Goal: Information Seeking & Learning: Learn about a topic

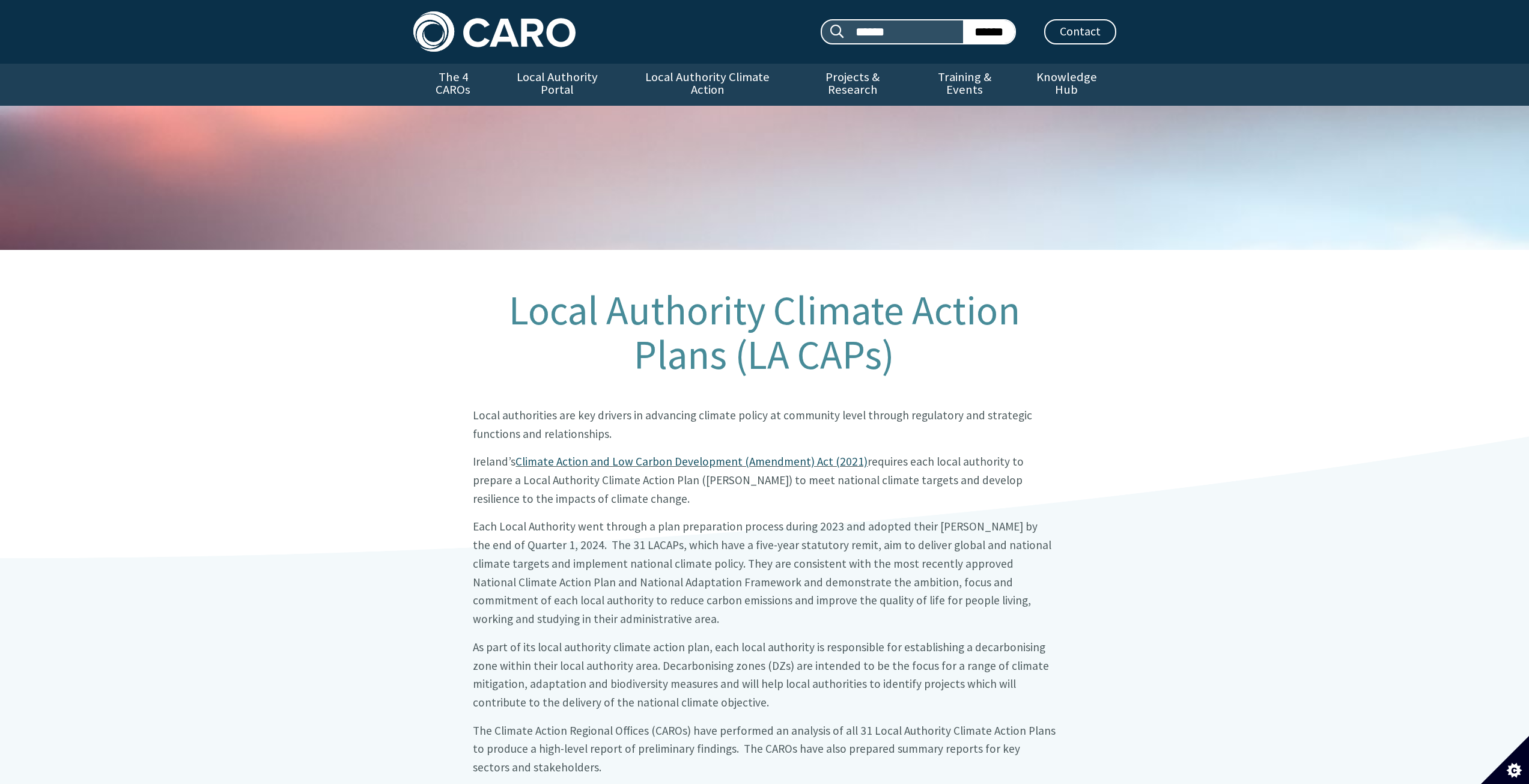
scroll to position [300, 0]
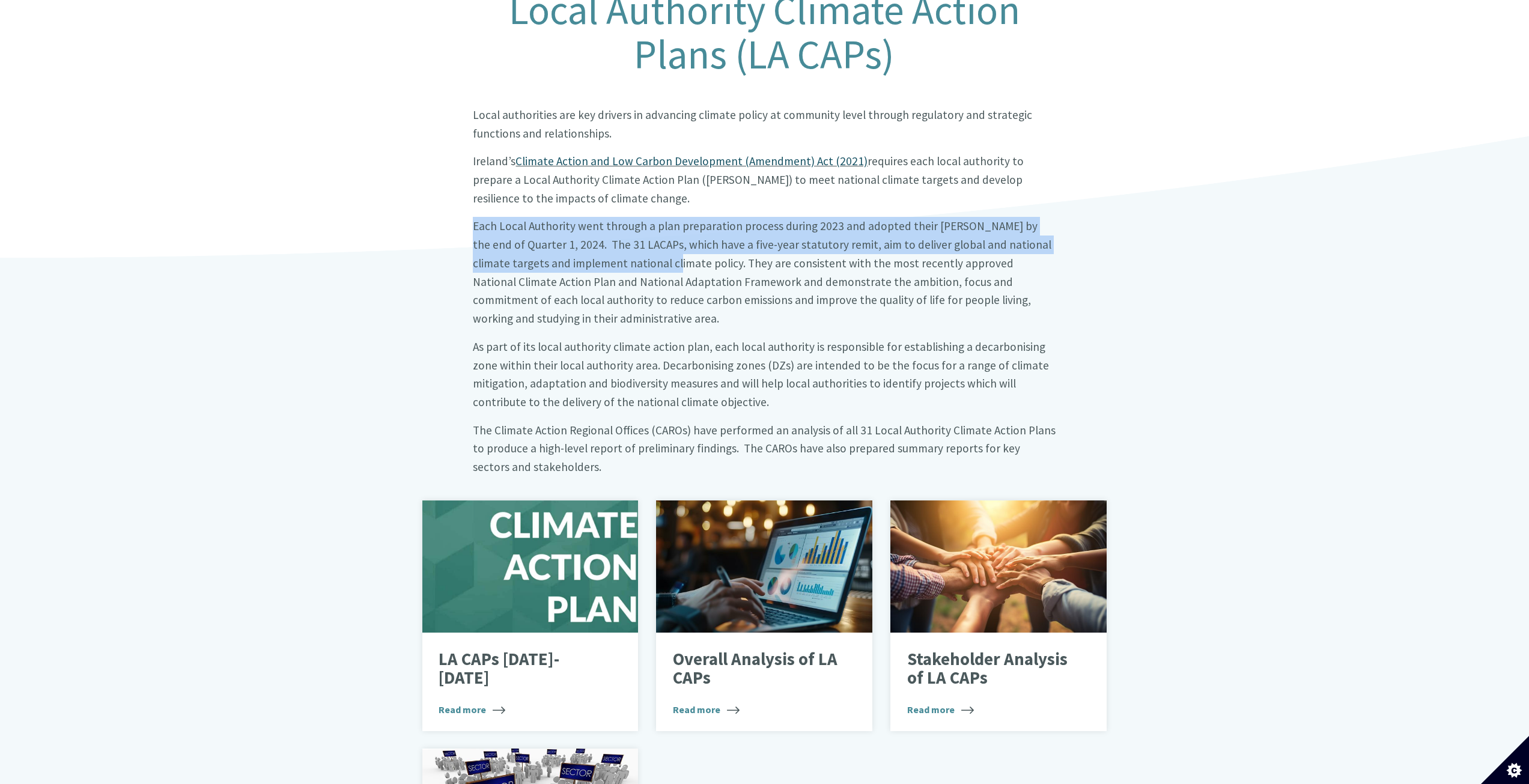
drag, startPoint x: 474, startPoint y: 314, endPoint x: 722, endPoint y: 370, distance: 254.2
click at [722, 370] on p "As part of its local authority climate action plan, each local authority is res…" at bounding box center [764, 375] width 583 height 74
copy big "As part of its local authority climate action plan, each local authority is res…"
drag, startPoint x: 474, startPoint y: 398, endPoint x: 542, endPoint y: 434, distance: 76.9
click at [542, 434] on big "The Climate Action Regional Offices (CAROs) have performed an analysis of all 3…" at bounding box center [764, 448] width 583 height 51
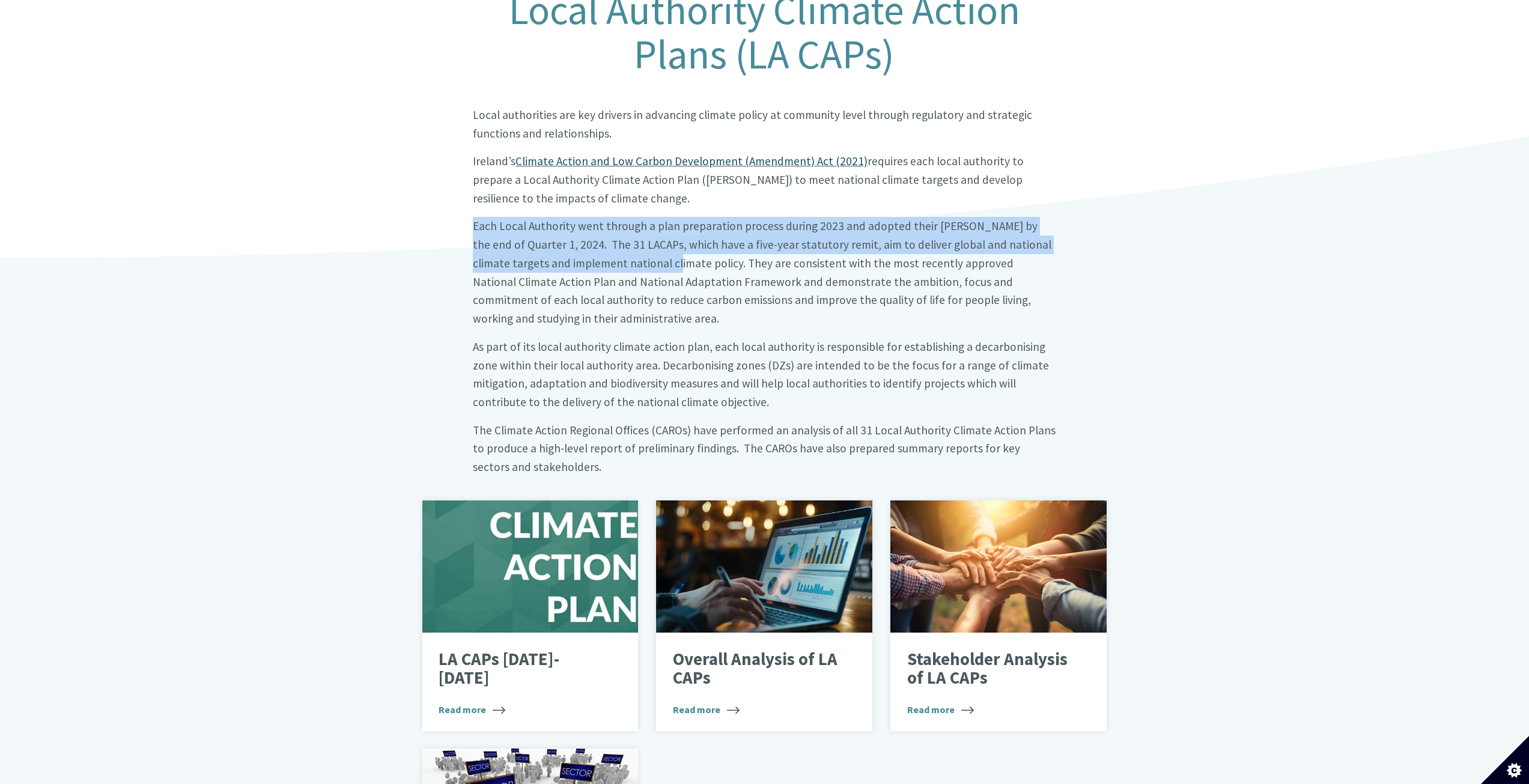
copy big "The Climate Action Regional Offices (CAROs) have performed an analysis of all 3…"
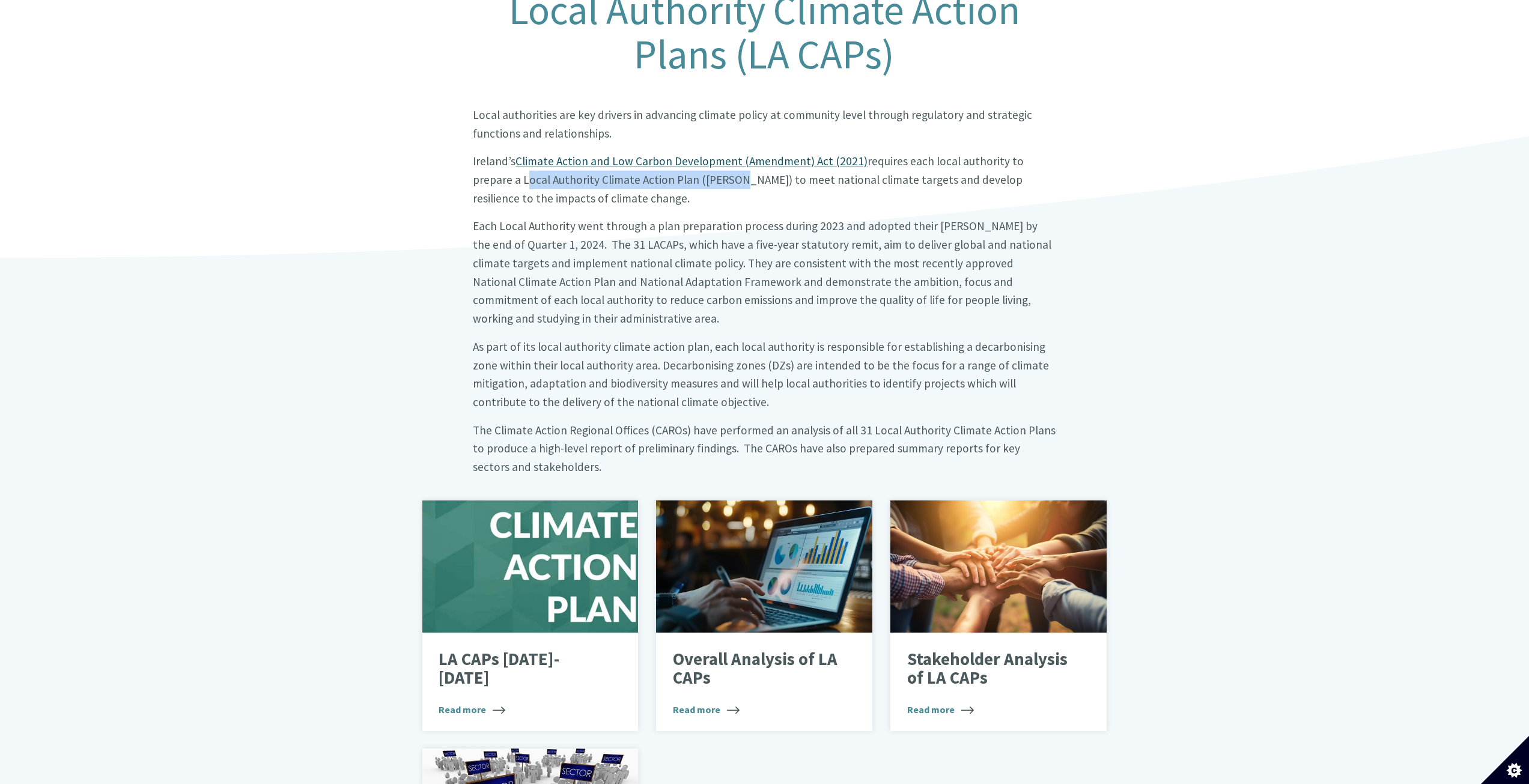
drag, startPoint x: 473, startPoint y: 167, endPoint x: 683, endPoint y: 167, distance: 210.0
click at [683, 167] on big "Ireland’s Climate Action and Low Carbon Development (Amendment) Act (2021) requ…" at bounding box center [749, 179] width 551 height 51
copy big "Local Authority Climate Action Plan (LACAP)"
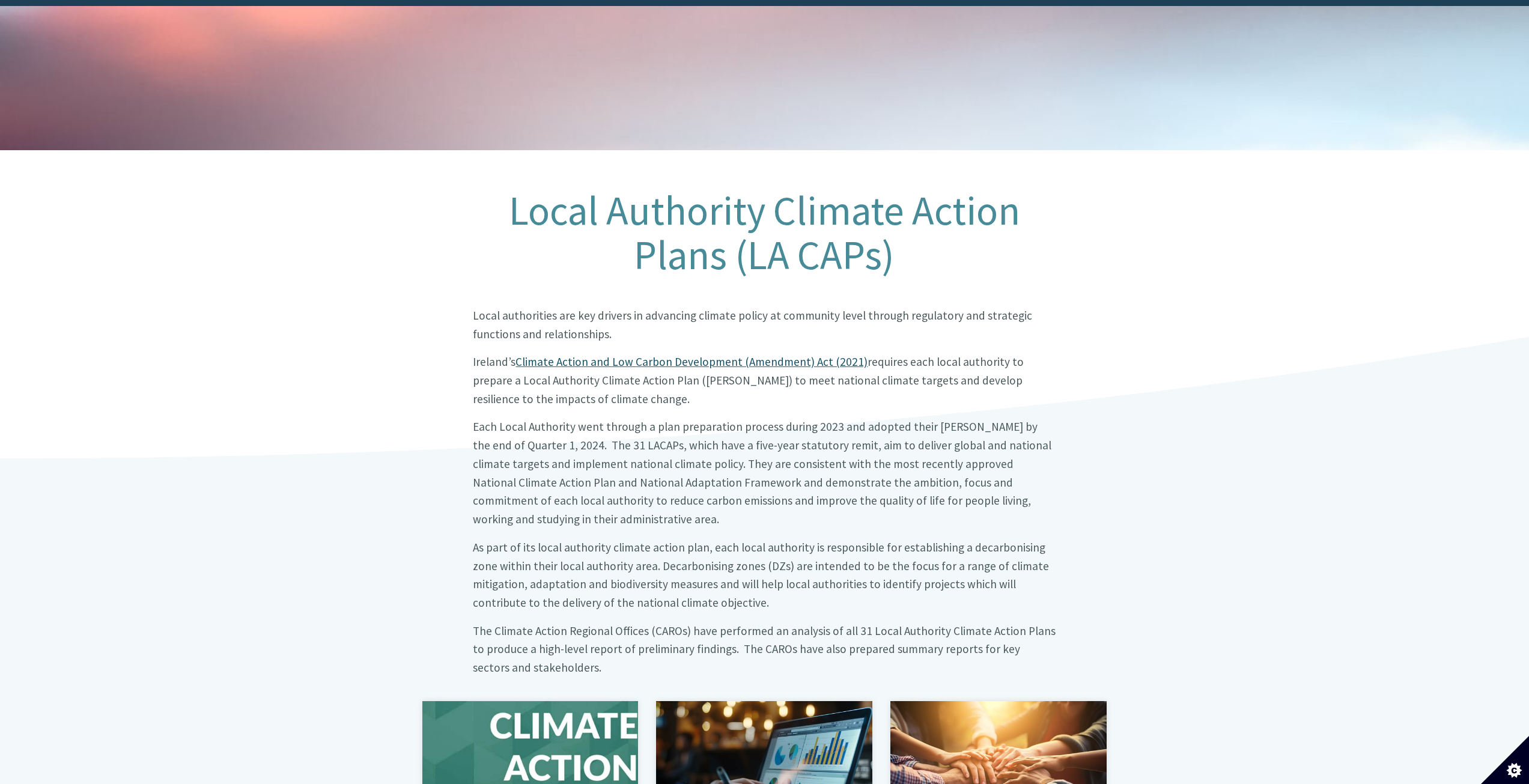
scroll to position [360, 0]
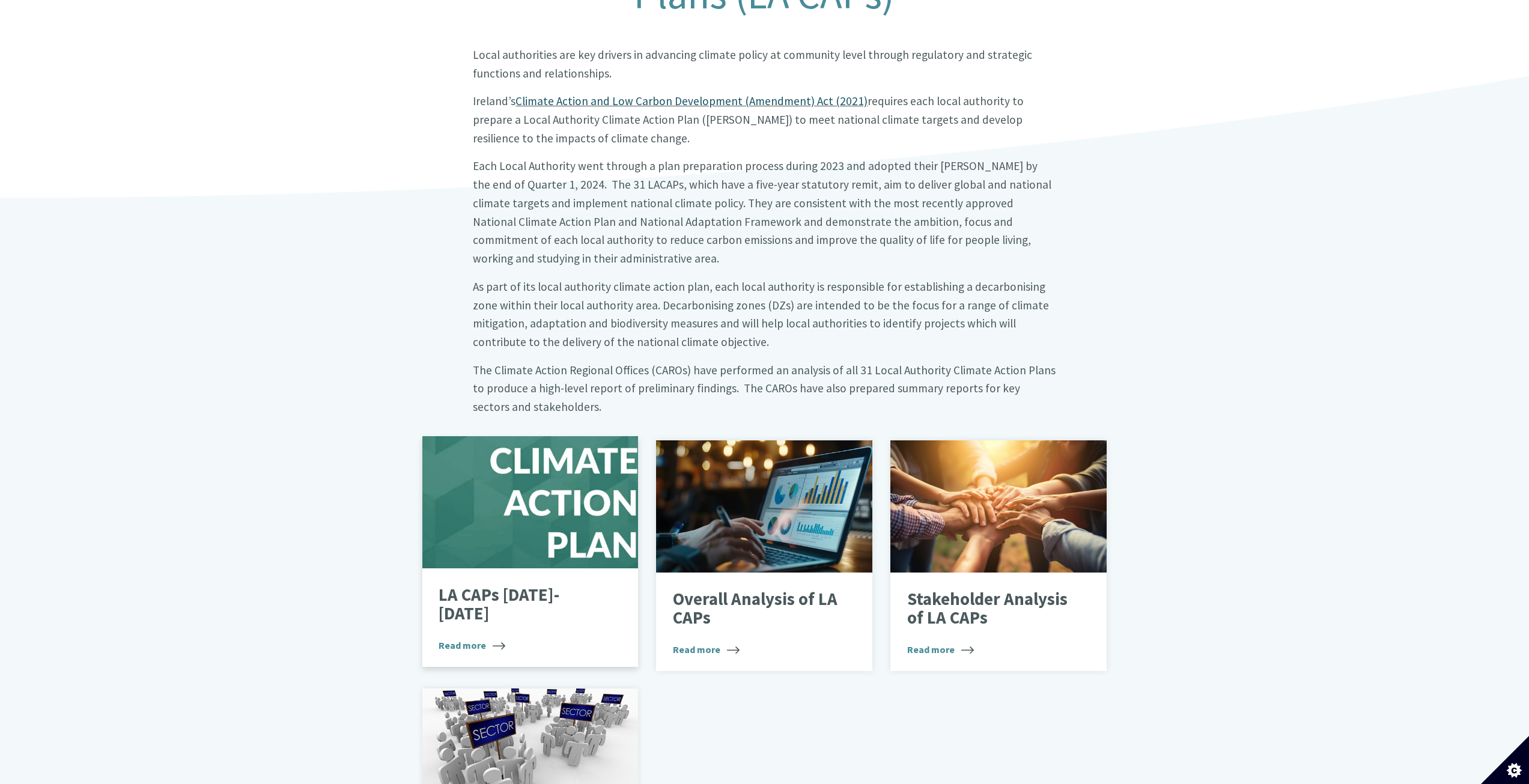
click at [544, 483] on div at bounding box center [530, 502] width 216 height 132
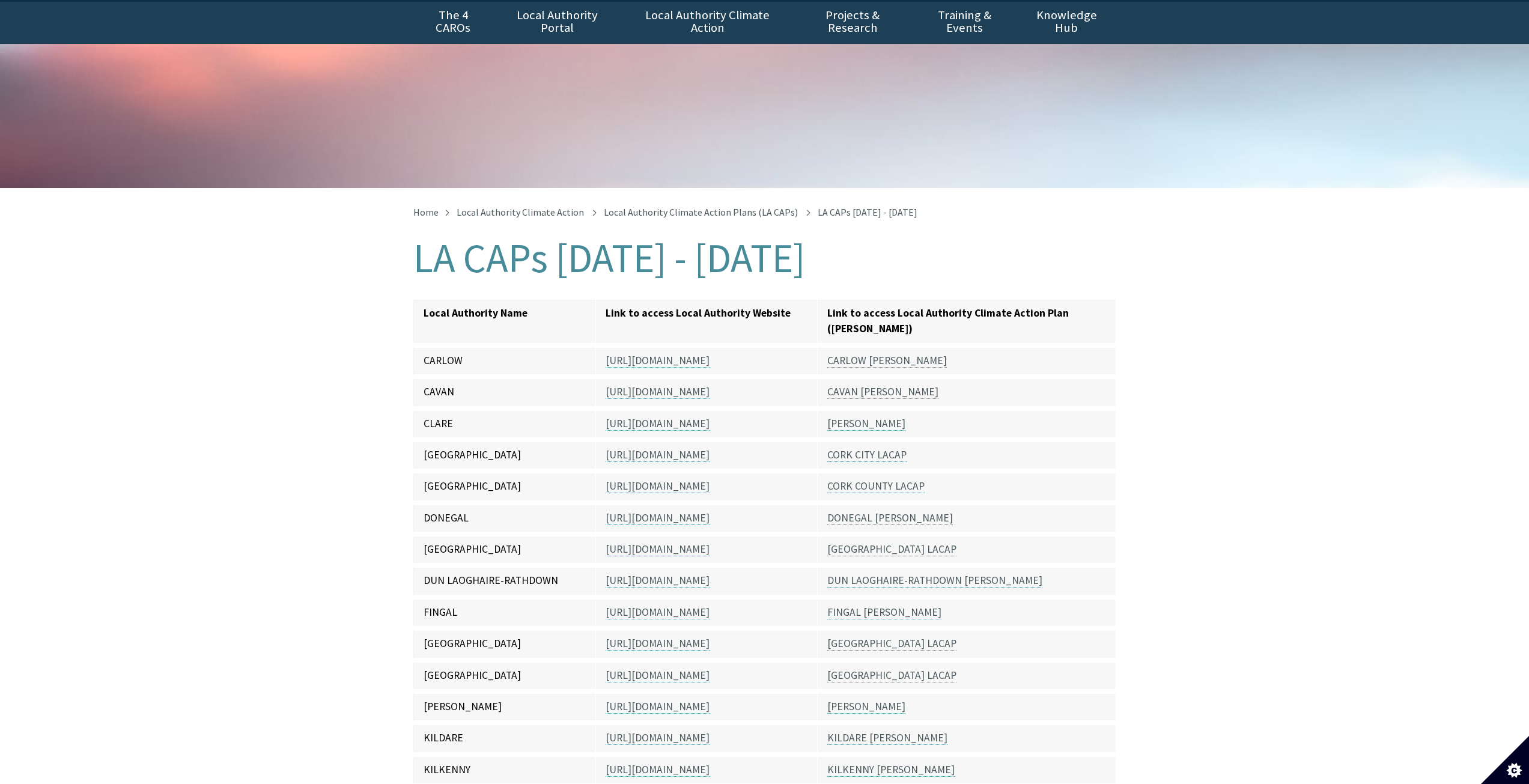
scroll to position [60, 0]
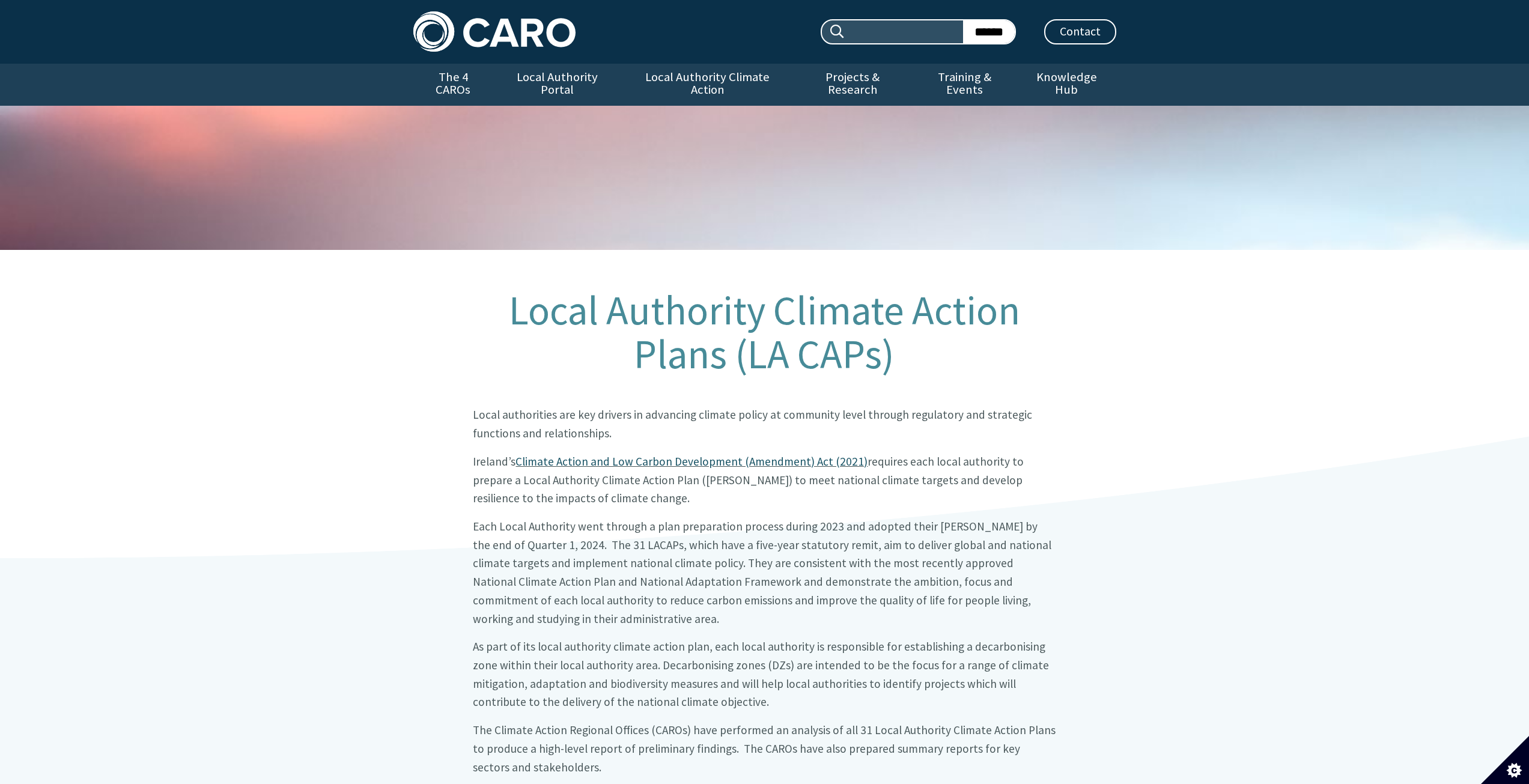
scroll to position [360, 0]
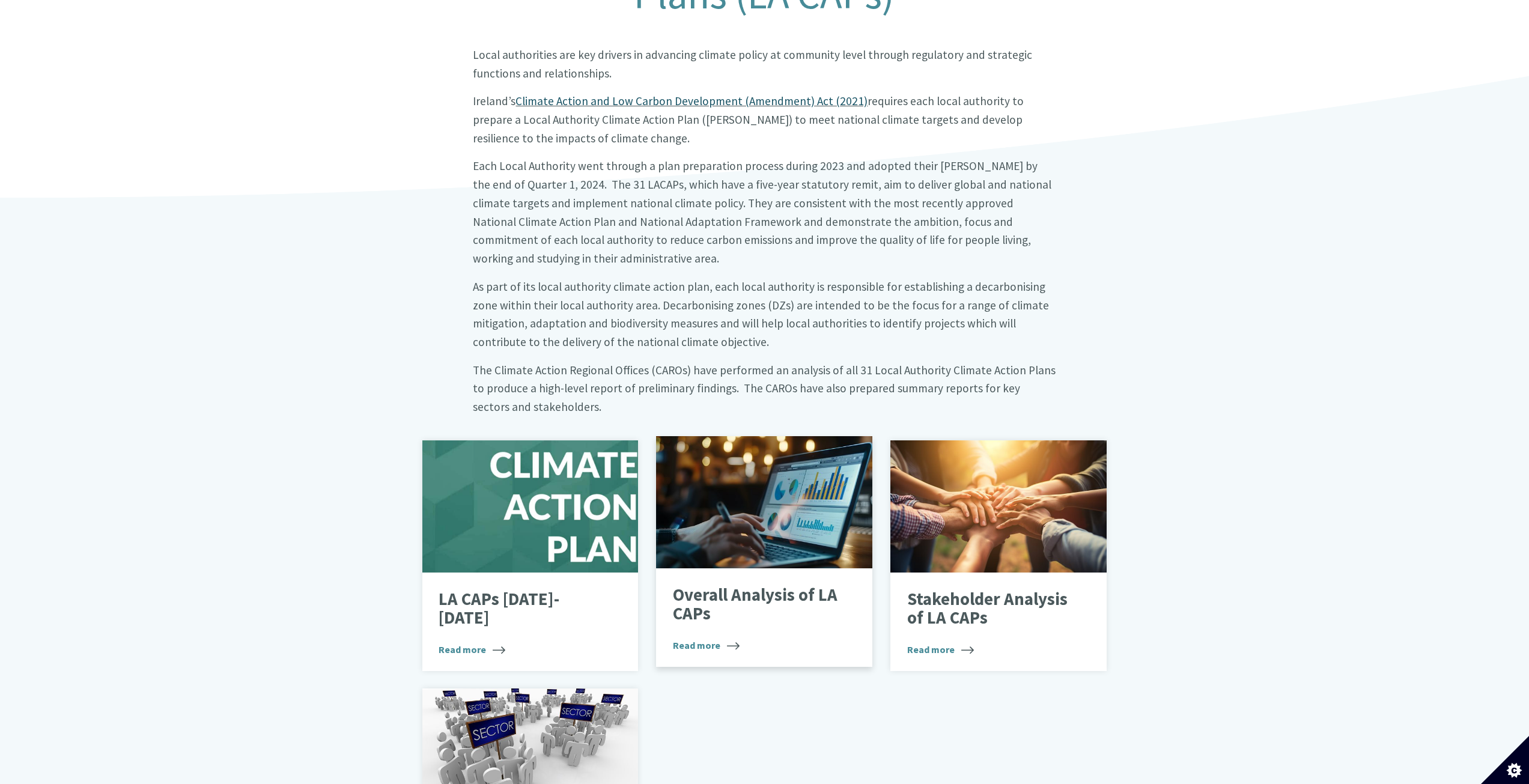
click at [742, 585] on p "Overall Analysis of LA CAPs" at bounding box center [756, 604] width 165 height 38
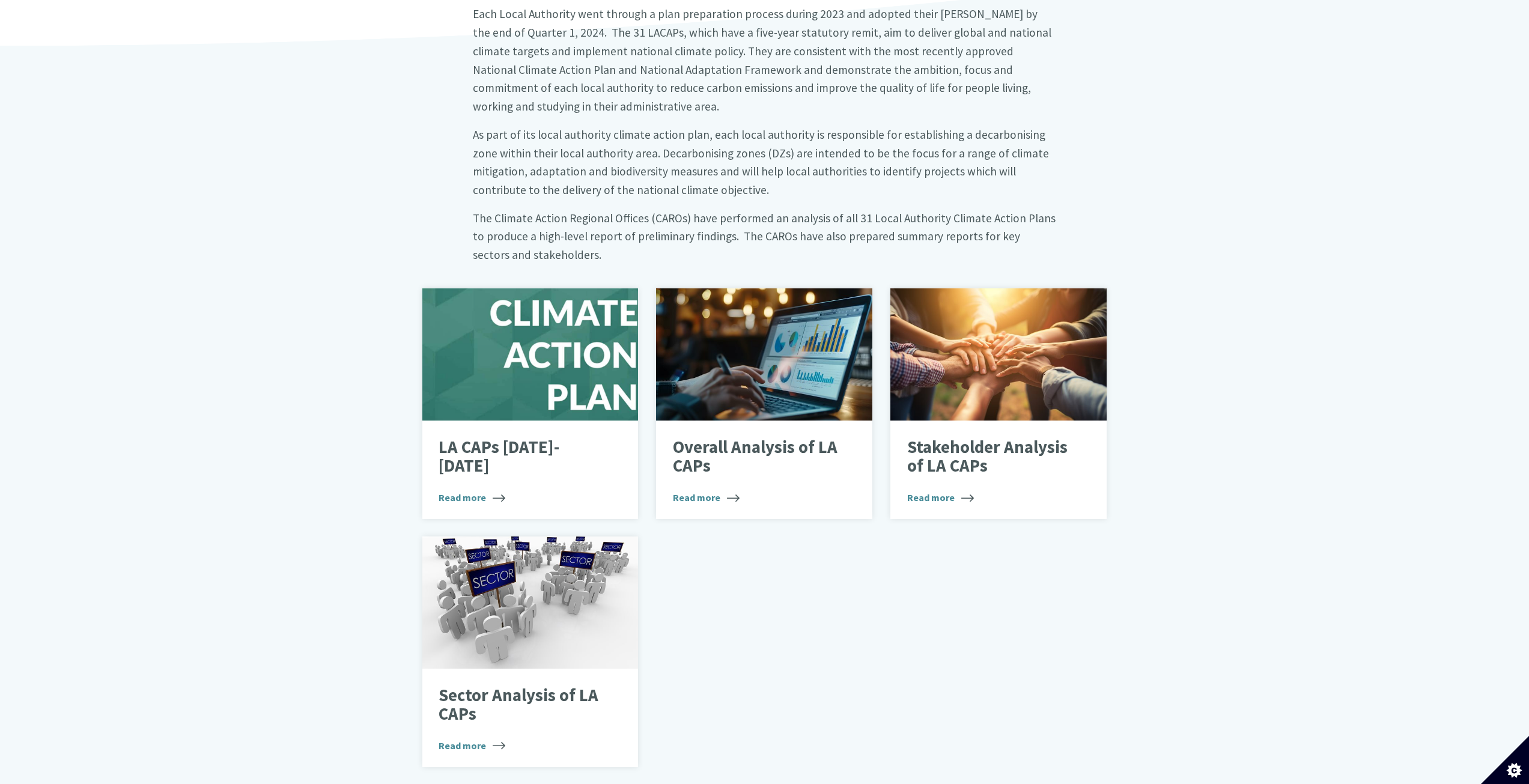
scroll to position [541, 0]
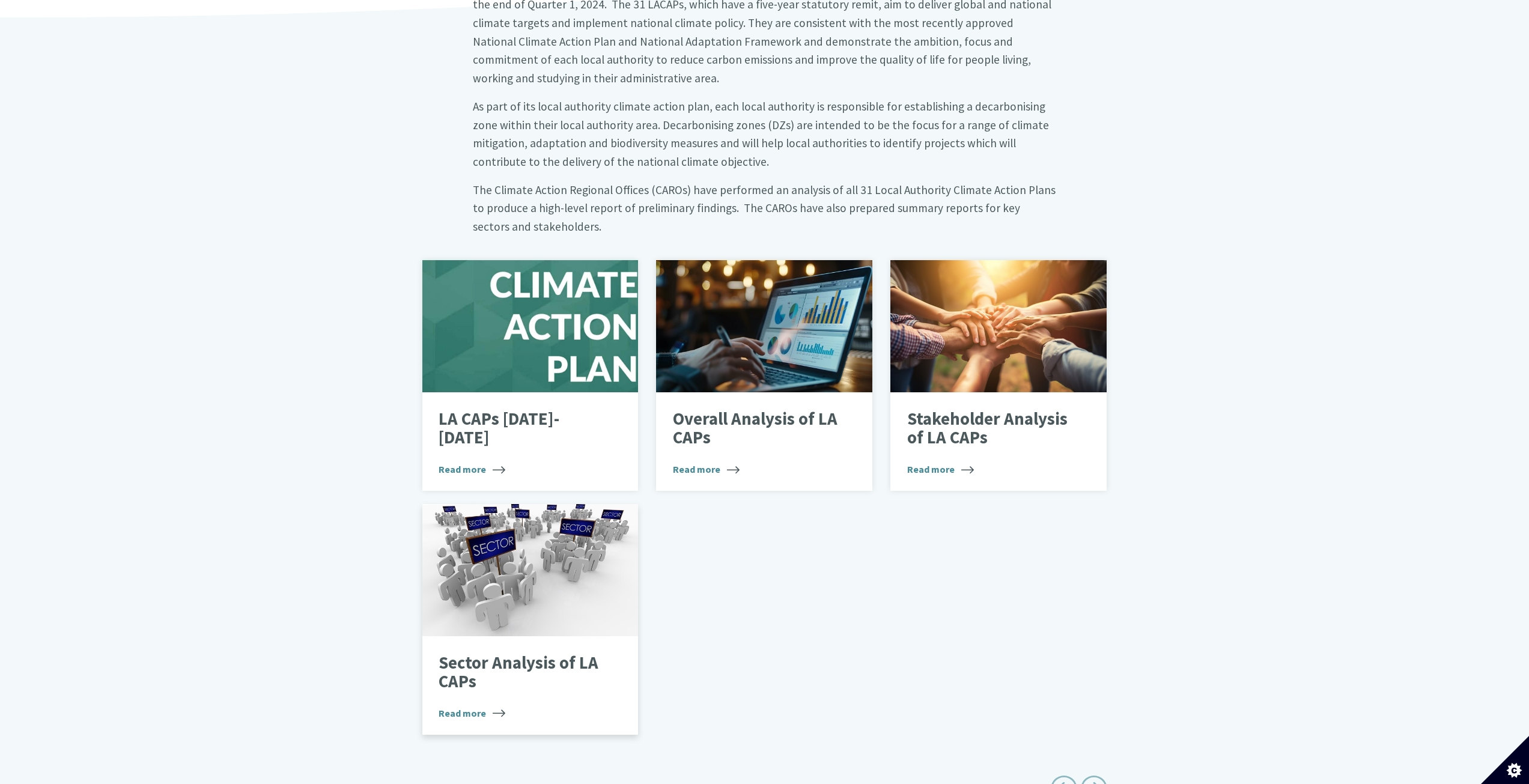
click at [577, 653] on p "Sector Analysis of LA CAPs" at bounding box center [521, 672] width 165 height 38
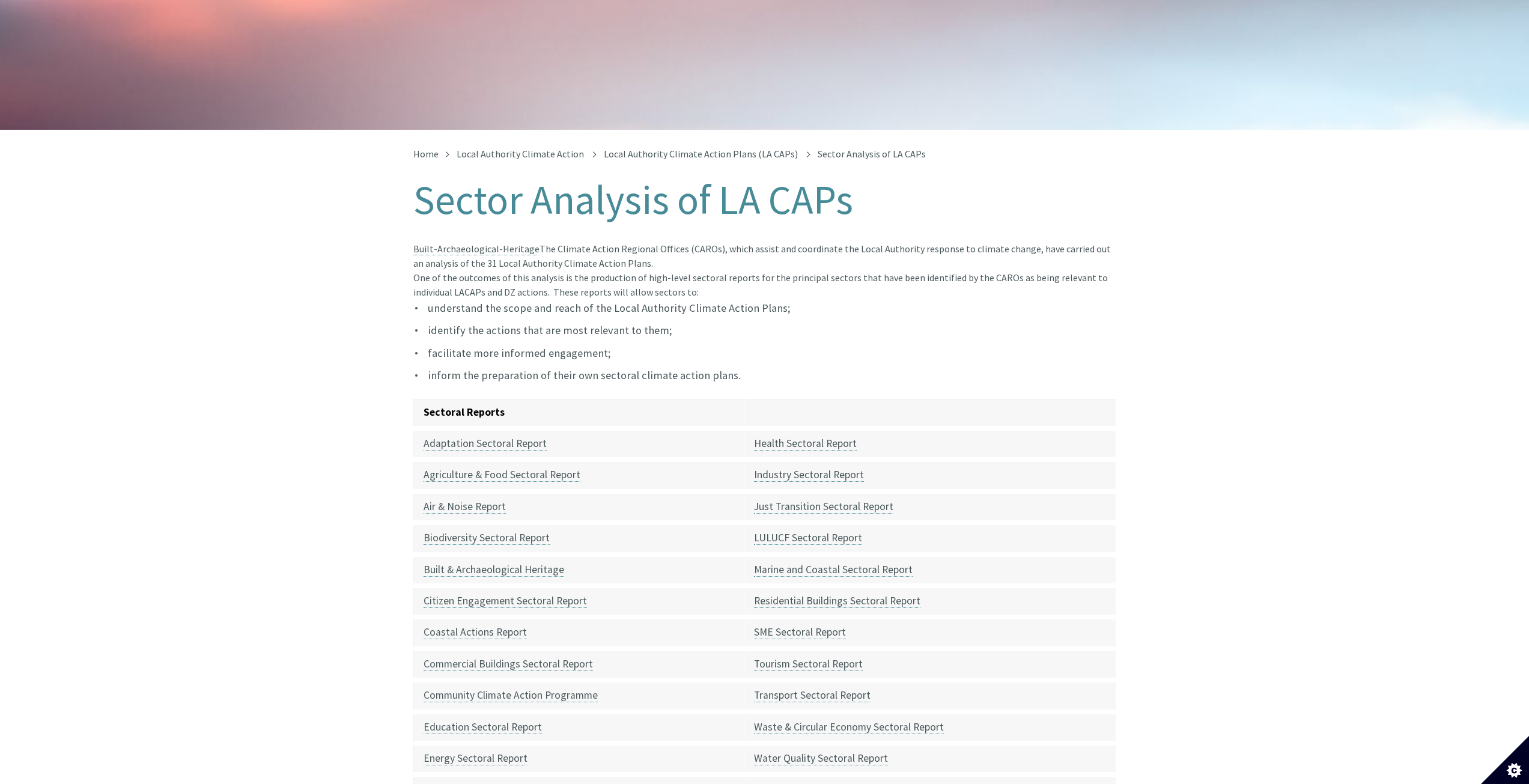
scroll to position [180, 0]
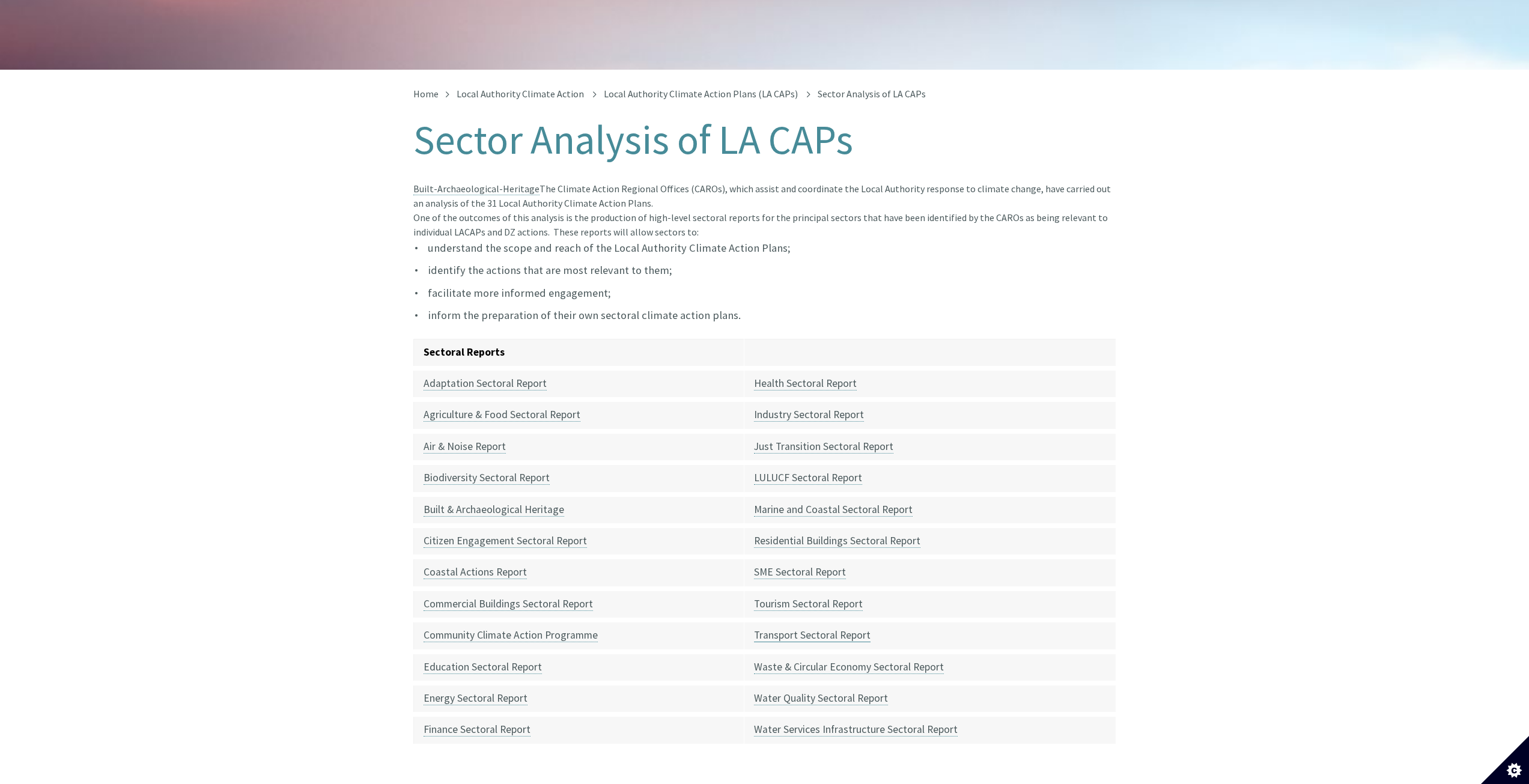
click at [836, 628] on link "Transport Sectoral Report" at bounding box center [812, 635] width 117 height 14
click at [883, 534] on link "Residential Buildings Sectoral Report" at bounding box center [837, 541] width 167 height 14
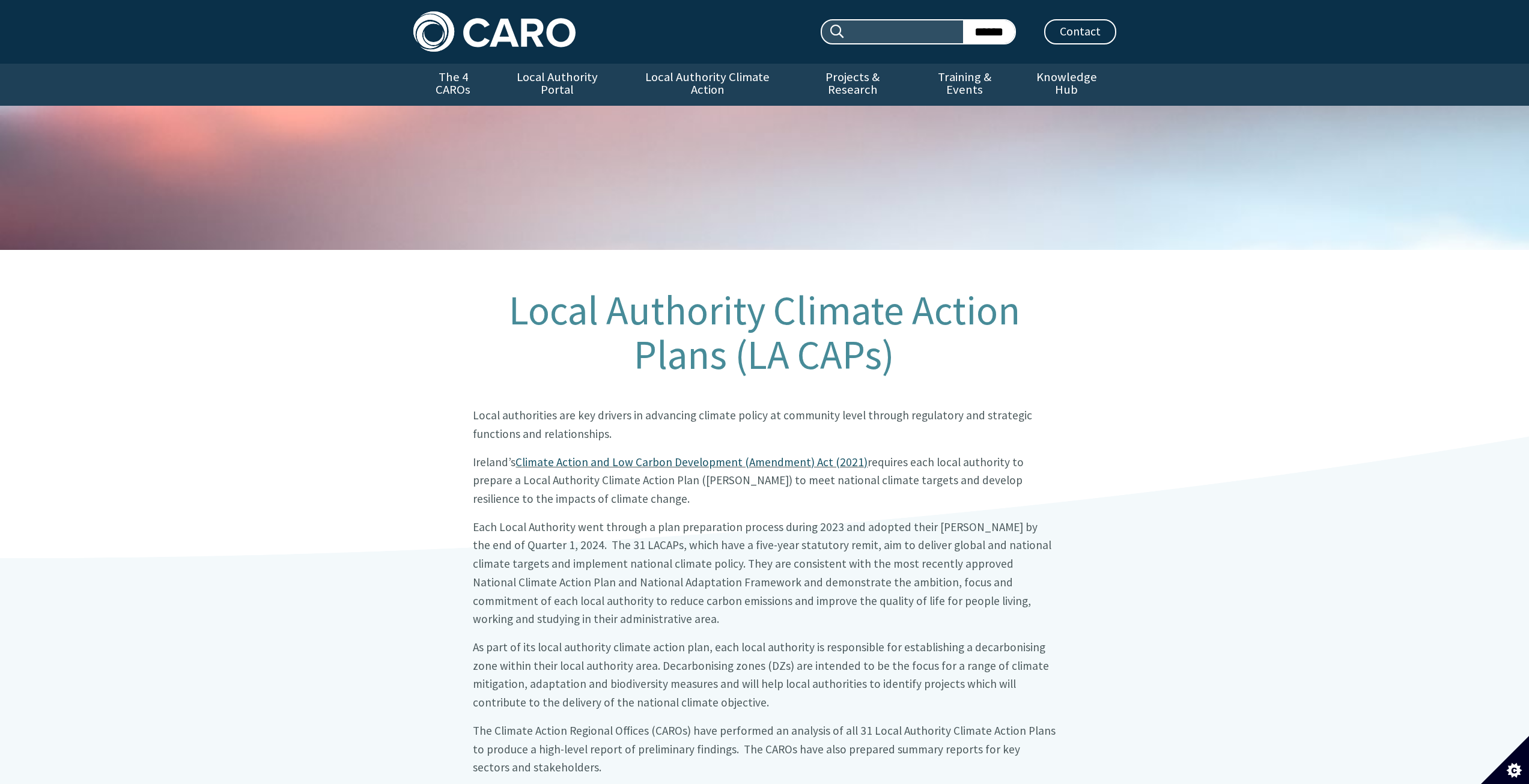
scroll to position [541, 0]
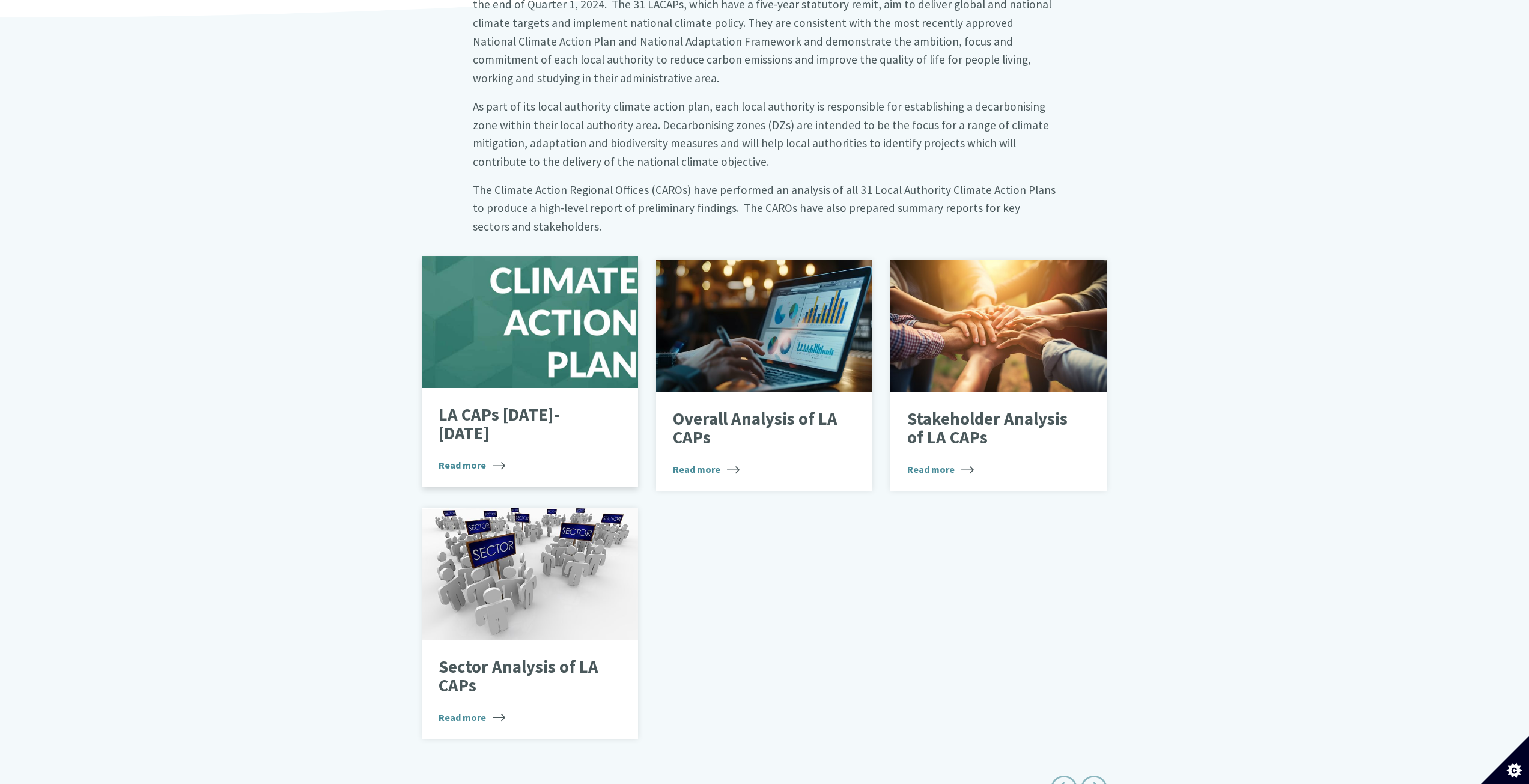
click at [507, 388] on div "LA CAPs [DATE]-[DATE] Read more" at bounding box center [530, 437] width 216 height 99
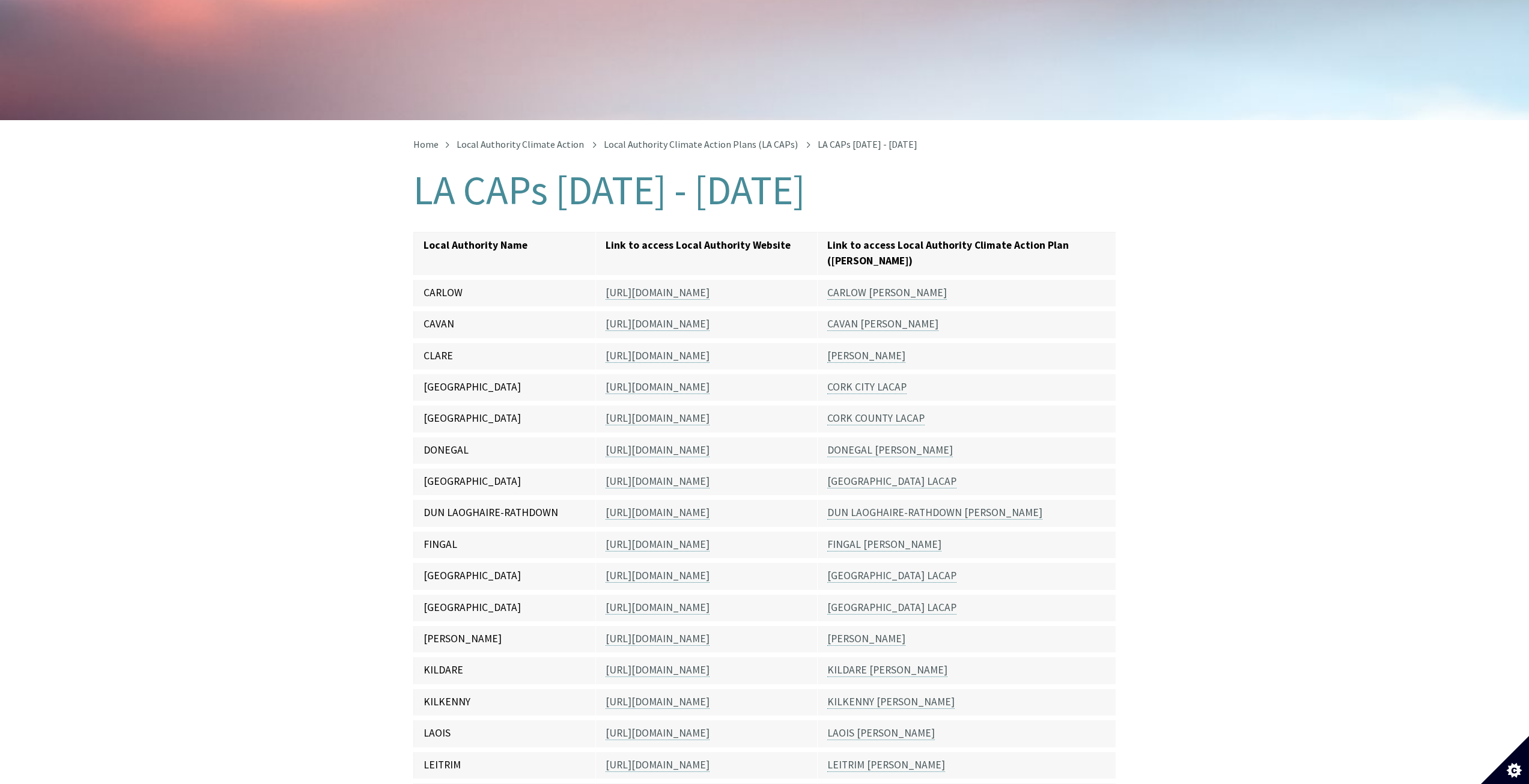
scroll to position [241, 0]
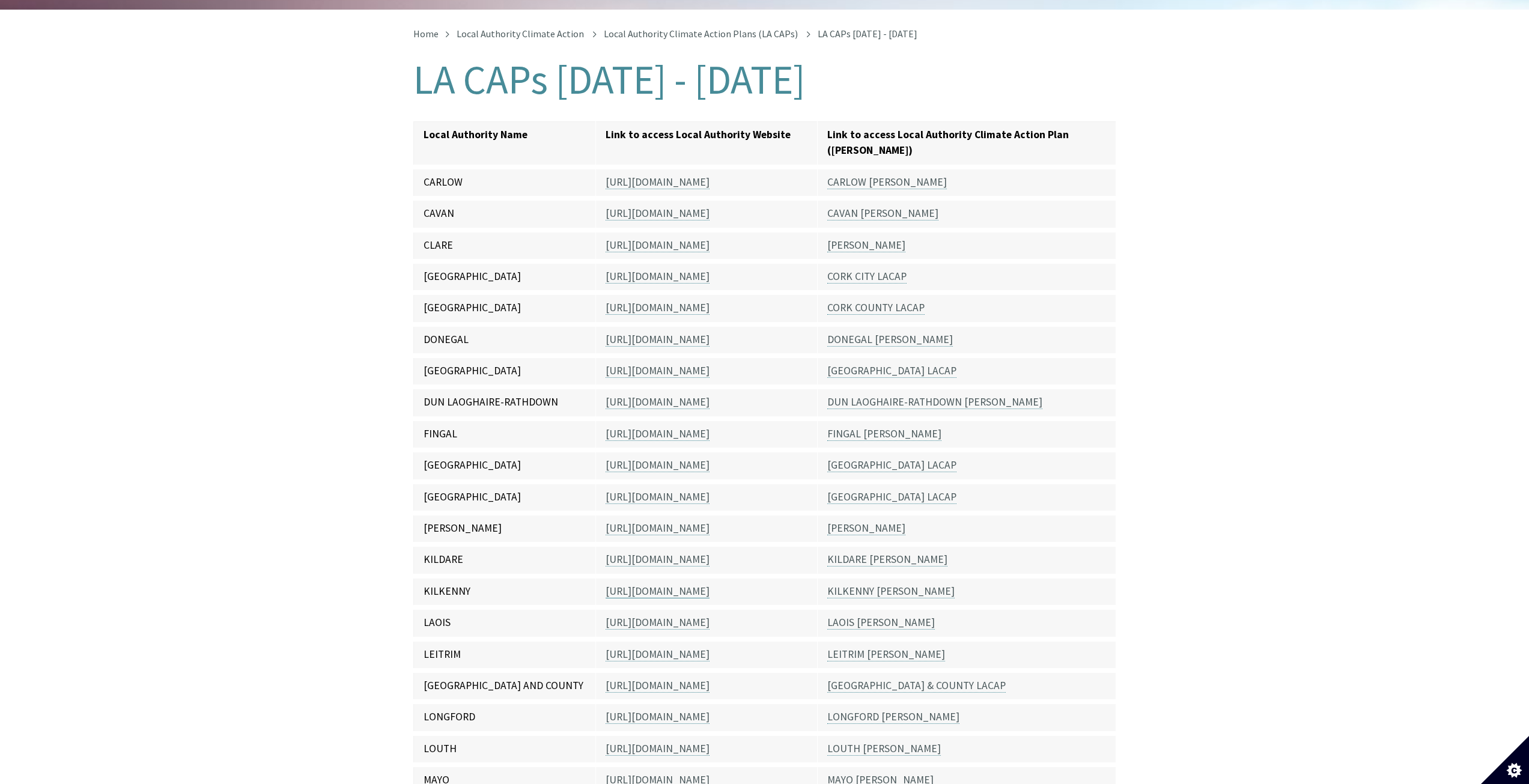
click at [710, 585] on link "[URL][DOMAIN_NAME]" at bounding box center [658, 591] width 104 height 14
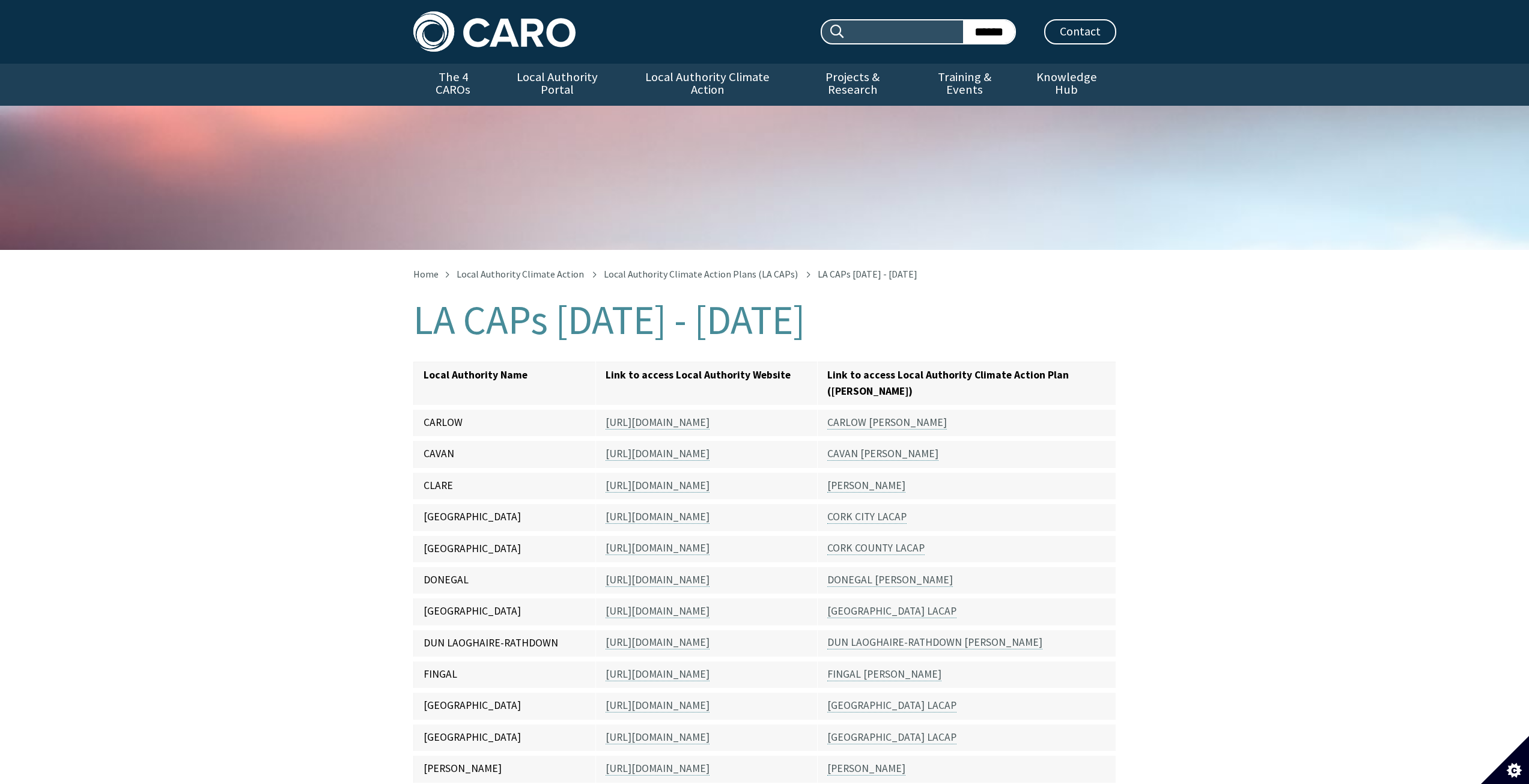
scroll to position [250, 0]
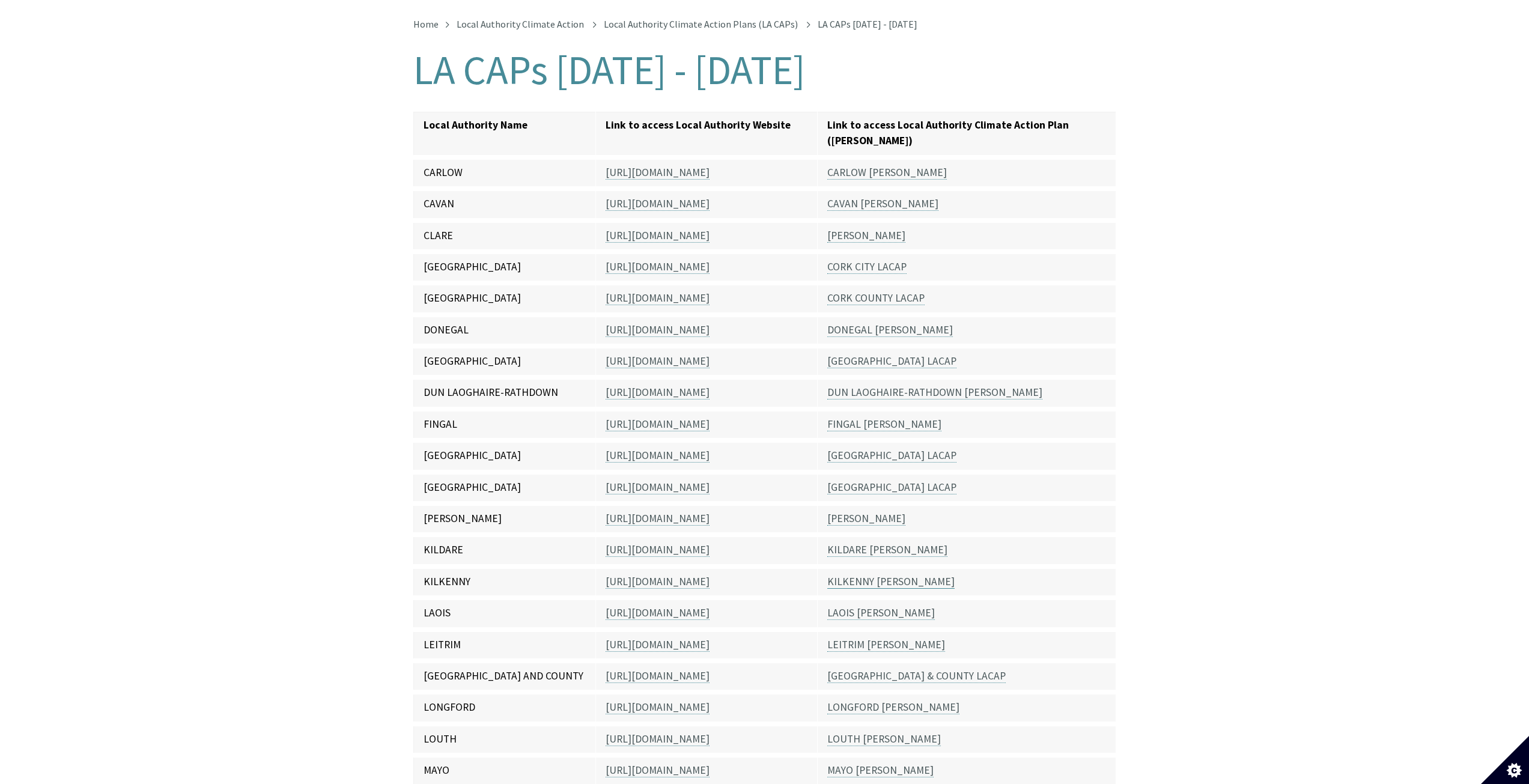
click at [875, 575] on link "KILKENNY LACAP" at bounding box center [891, 582] width 128 height 14
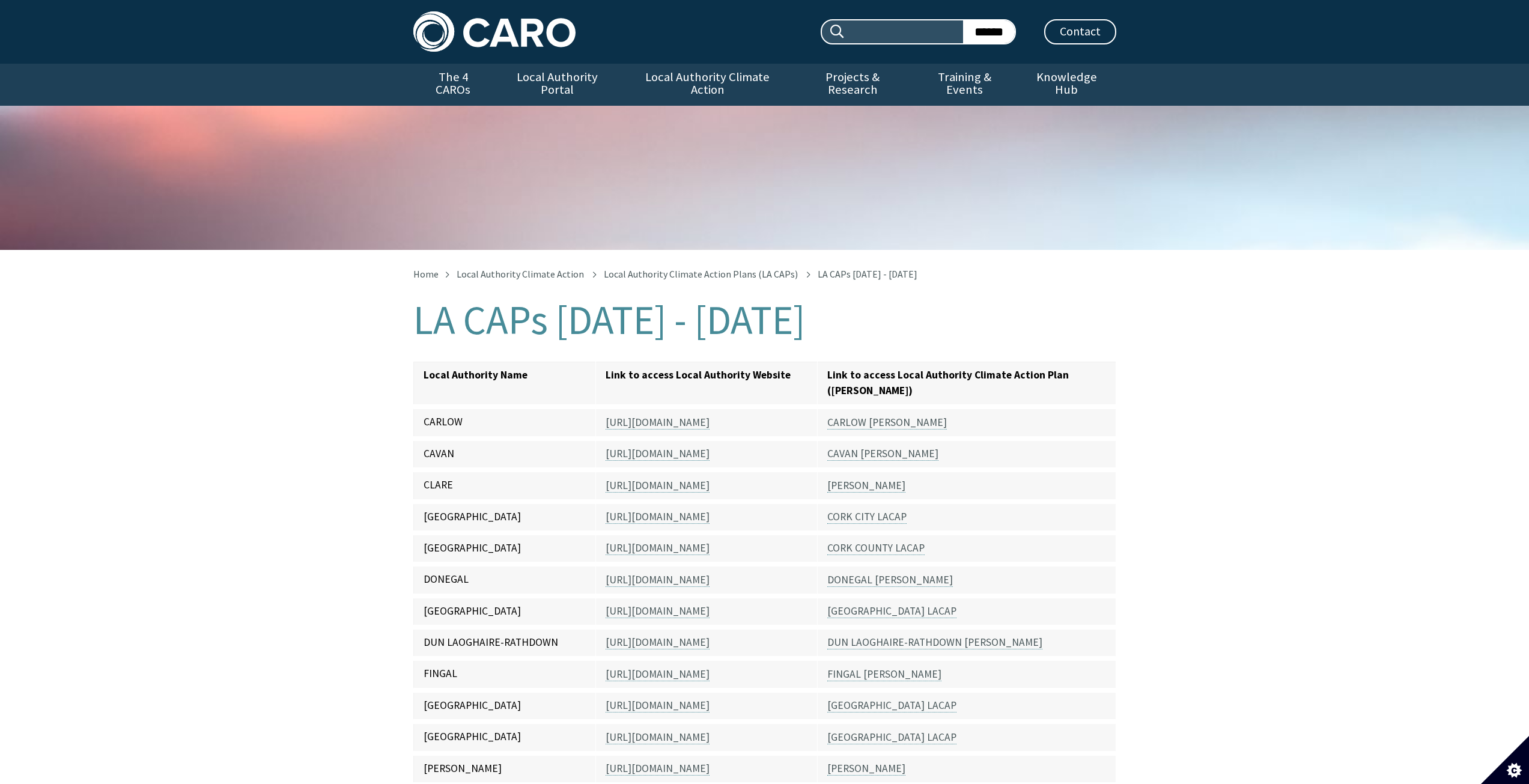
scroll to position [260, 0]
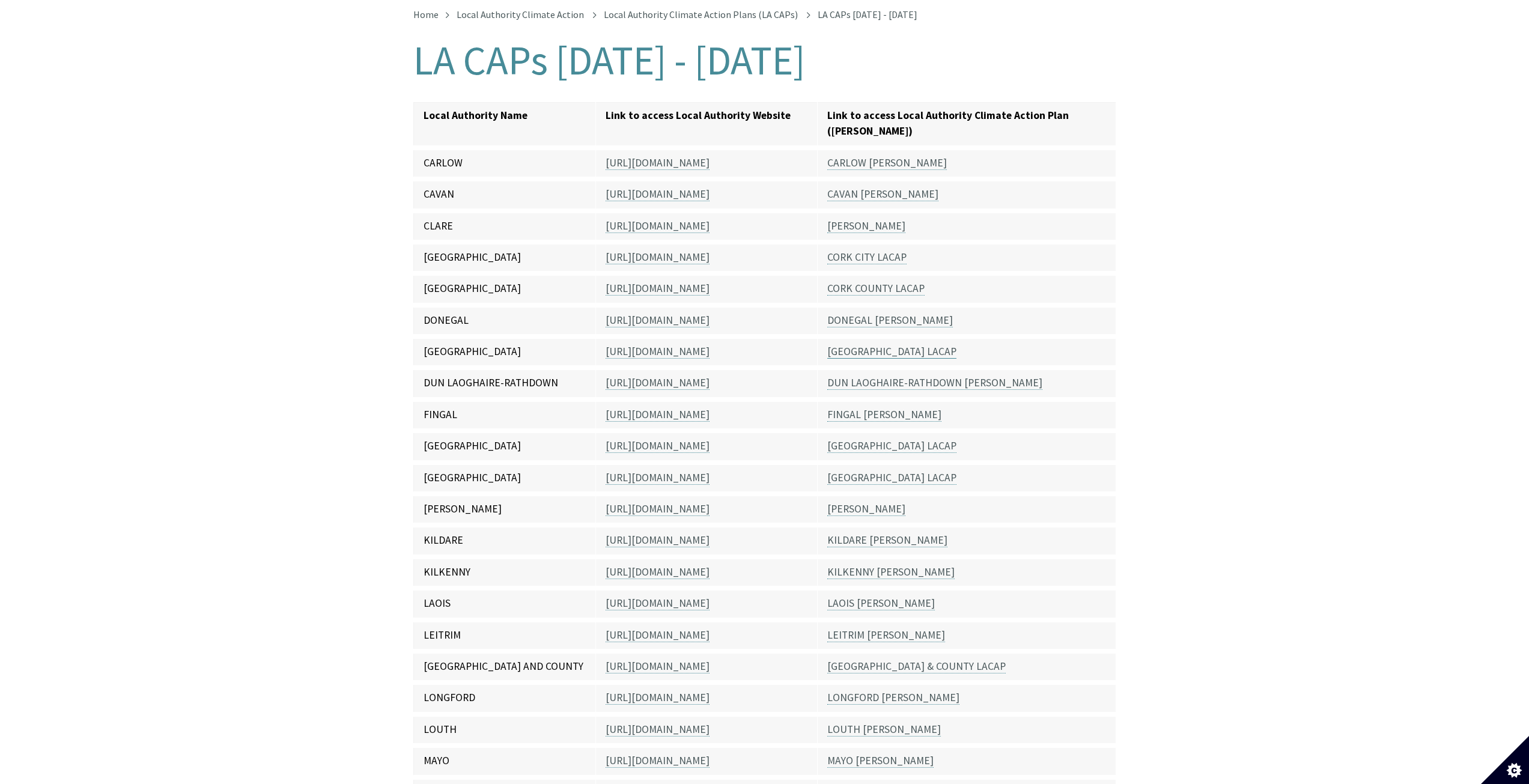
click at [891, 345] on link "DUBLIN CITY LACAP" at bounding box center [892, 352] width 129 height 14
